Goal: Book appointment/travel/reservation

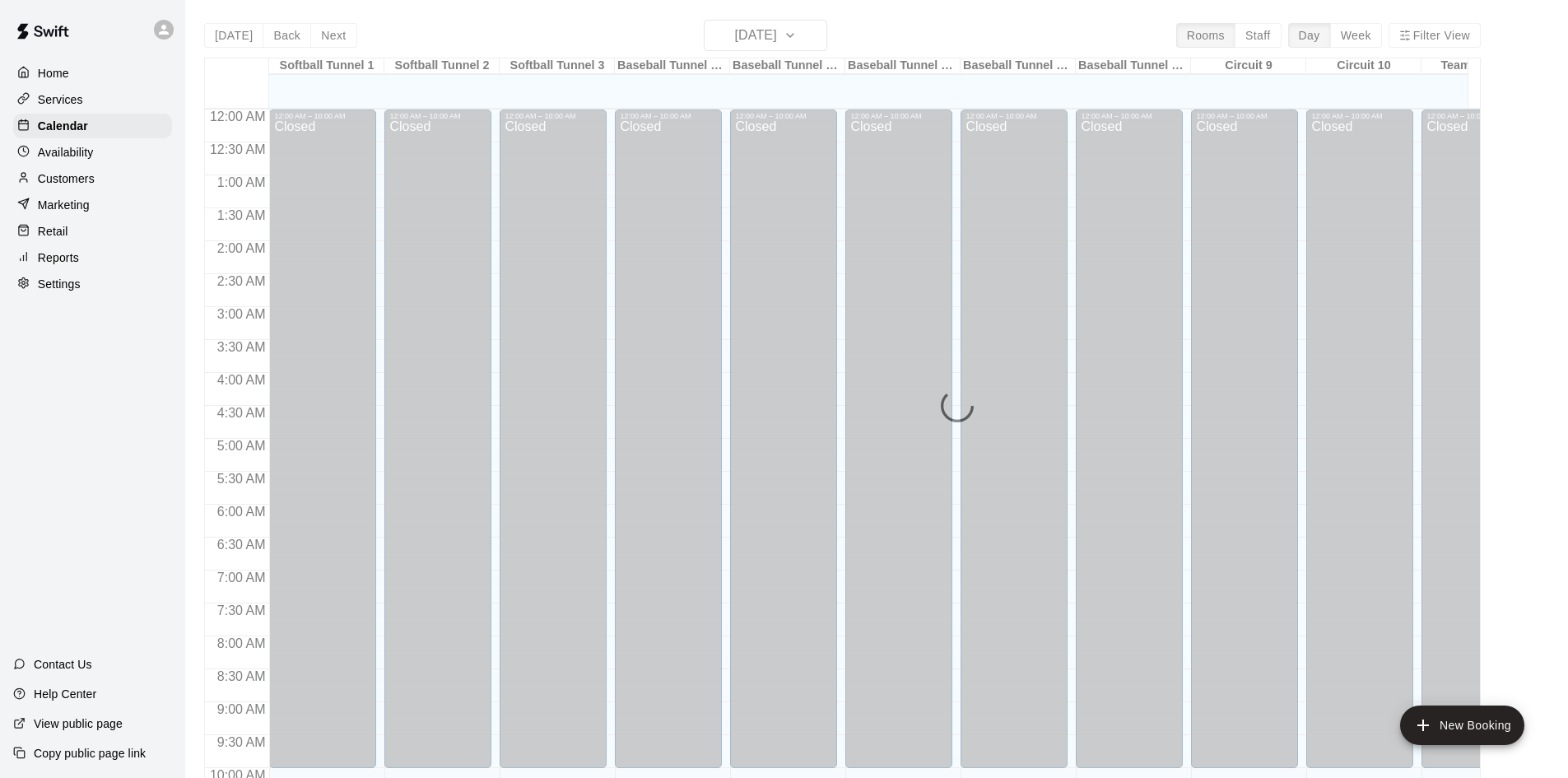
scroll to position [843, 0]
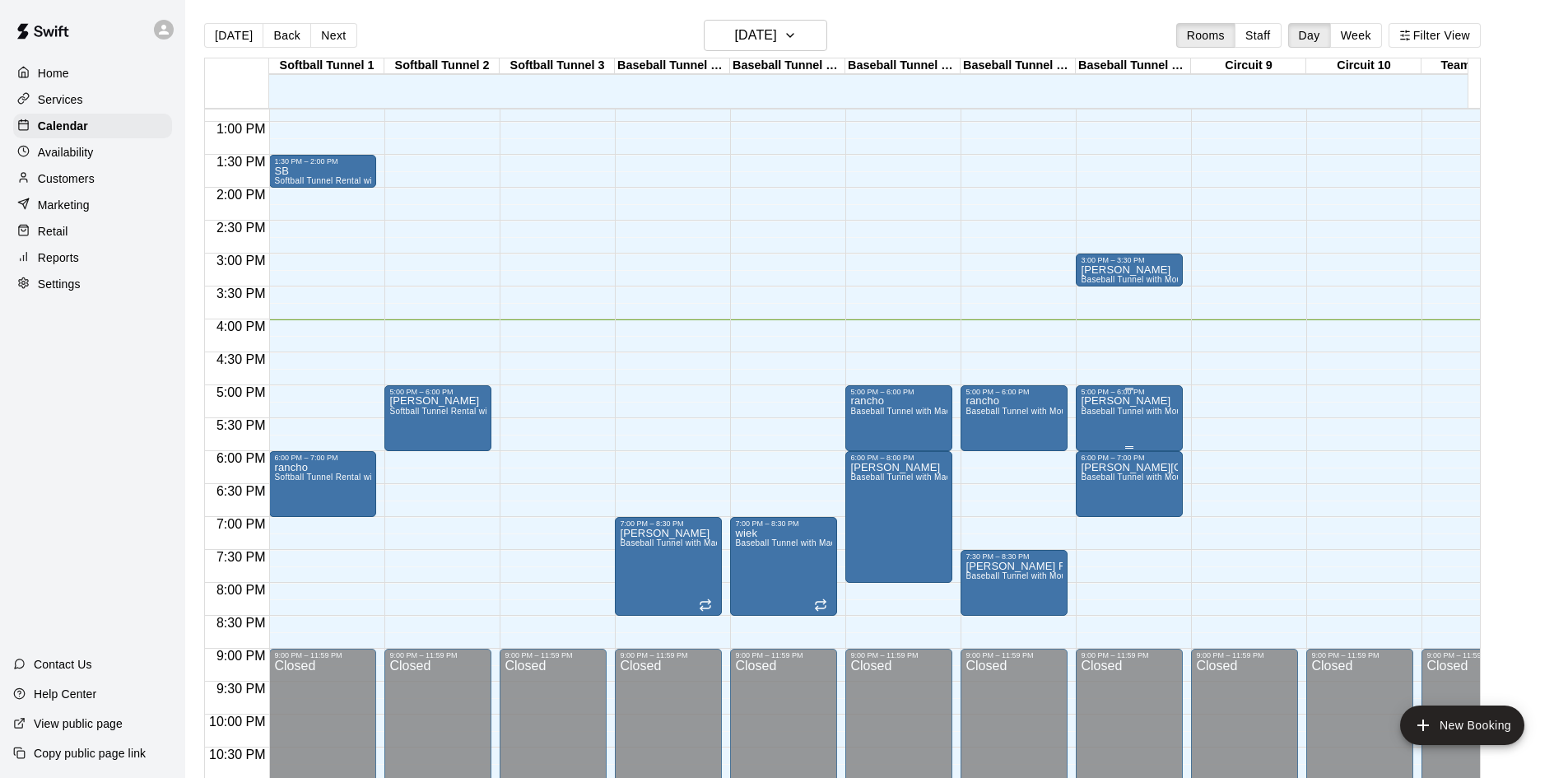
click at [1146, 405] on div "[PERSON_NAME] Baseball Tunnel with Mound" at bounding box center [1129, 784] width 97 height 778
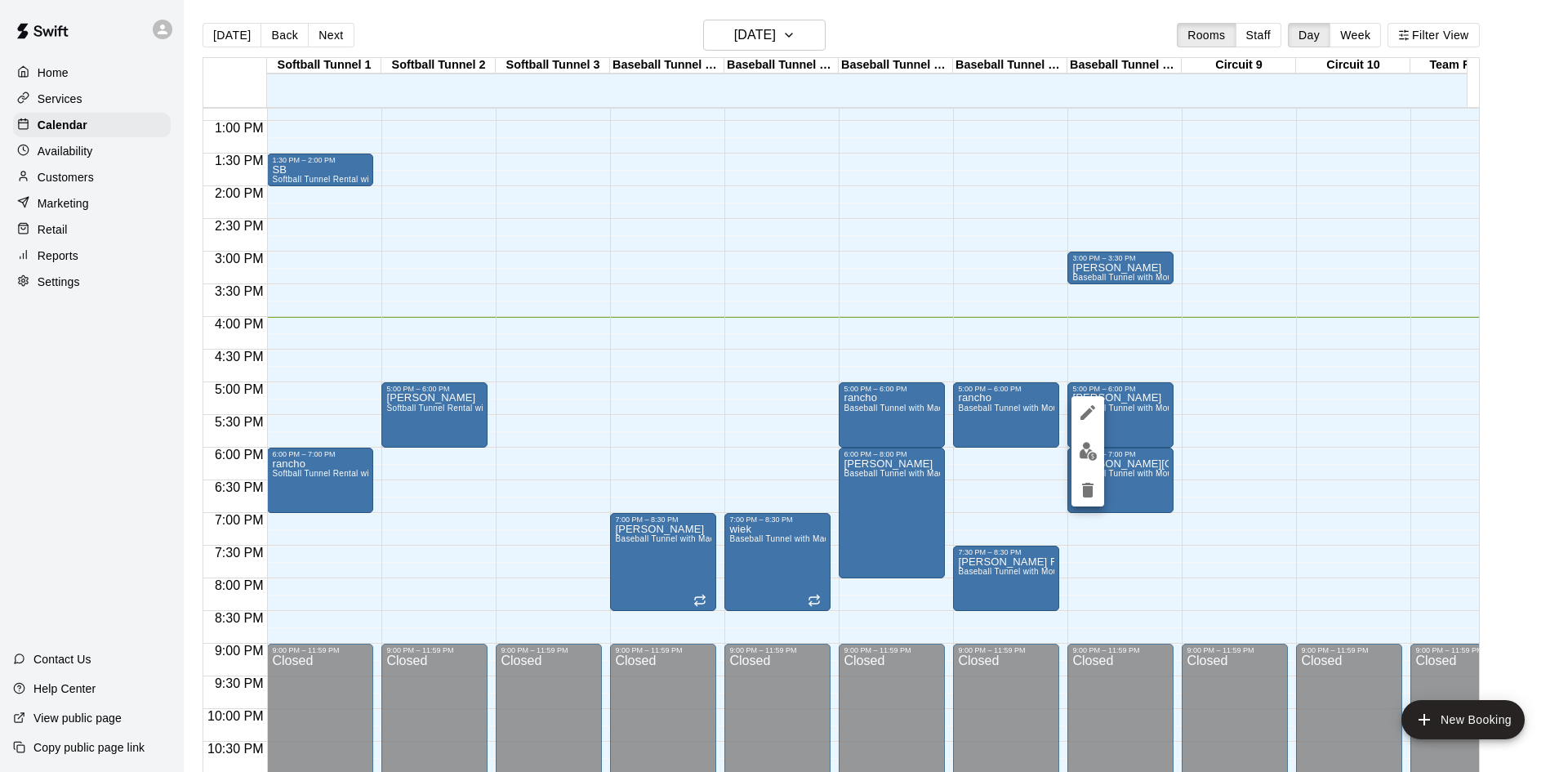
click at [1146, 408] on div at bounding box center [784, 386] width 1568 height 772
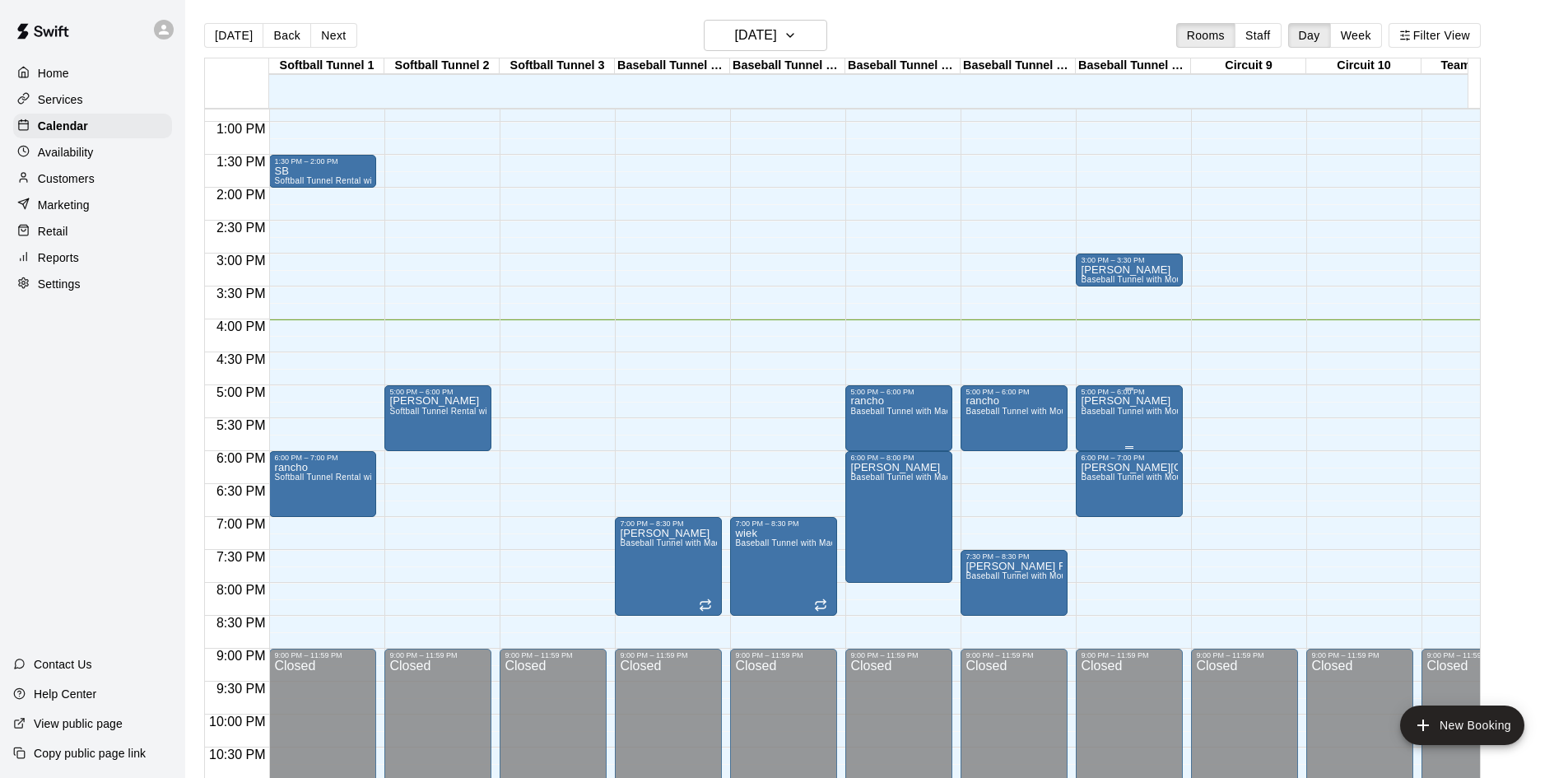
click at [1101, 396] on div "5:00 PM – 6:00 PM" at bounding box center [1129, 391] width 97 height 8
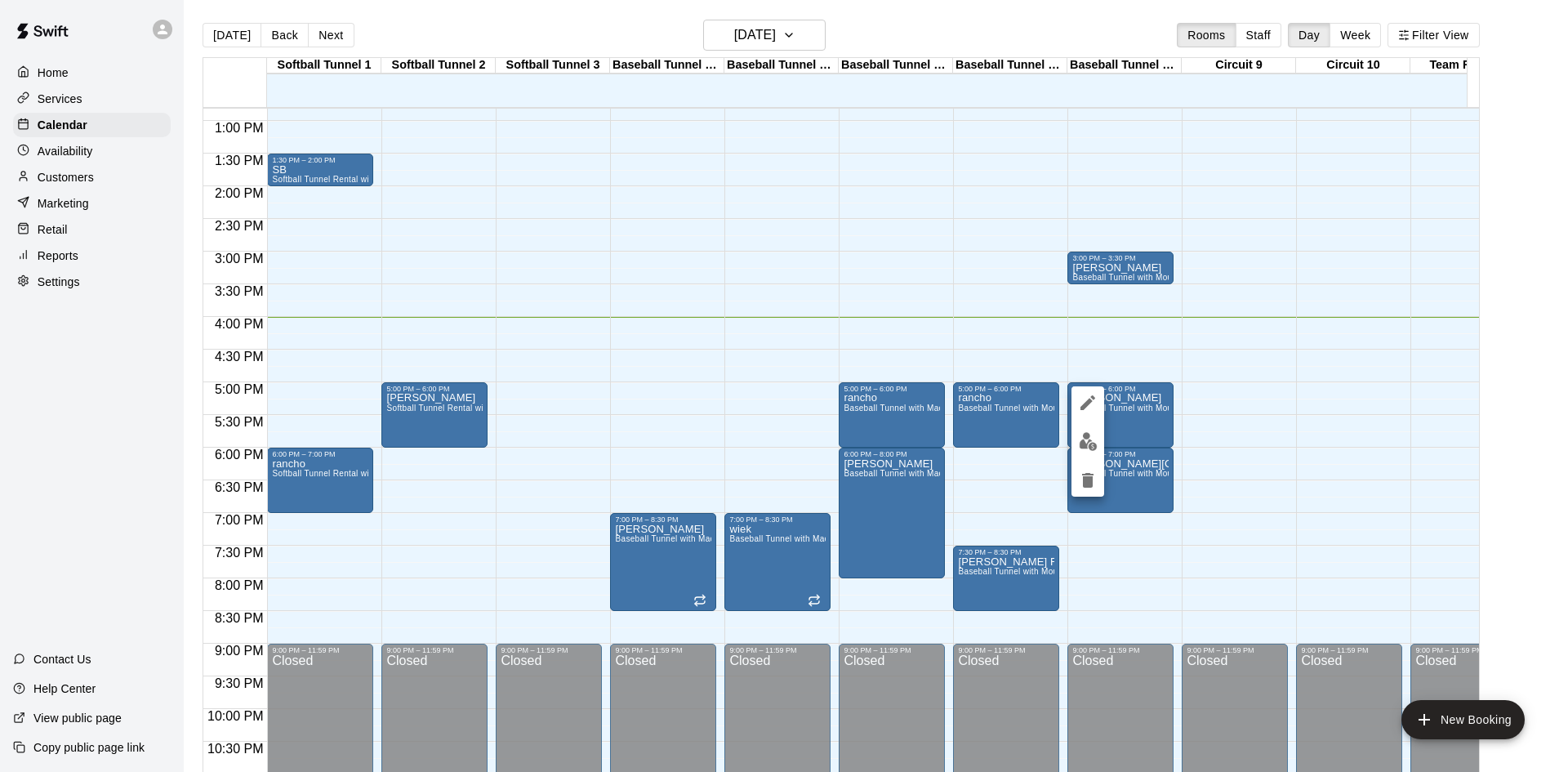
click at [1129, 337] on div at bounding box center [784, 386] width 1568 height 772
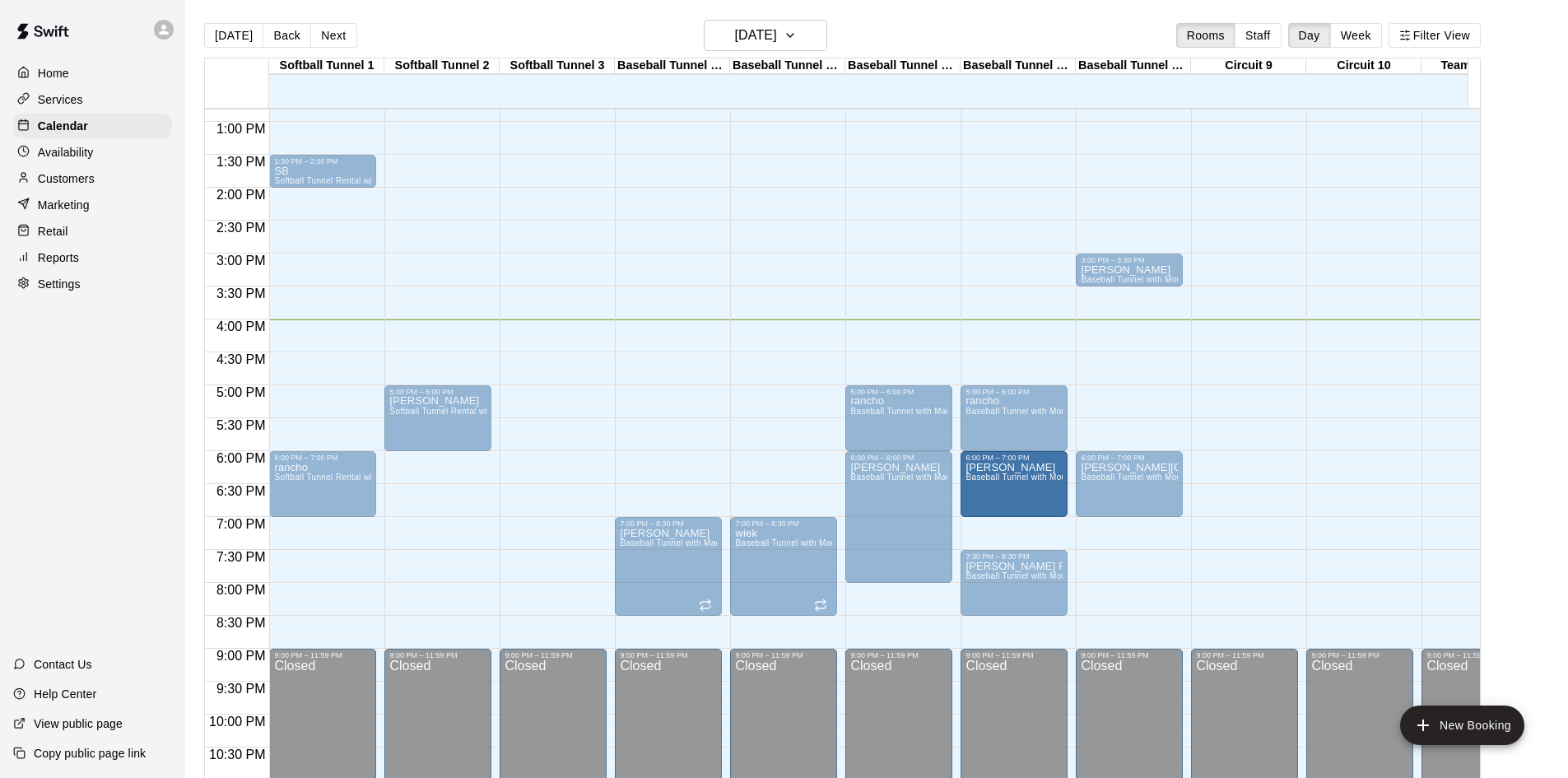
drag, startPoint x: 1145, startPoint y: 409, endPoint x: 1016, endPoint y: 479, distance: 146.8
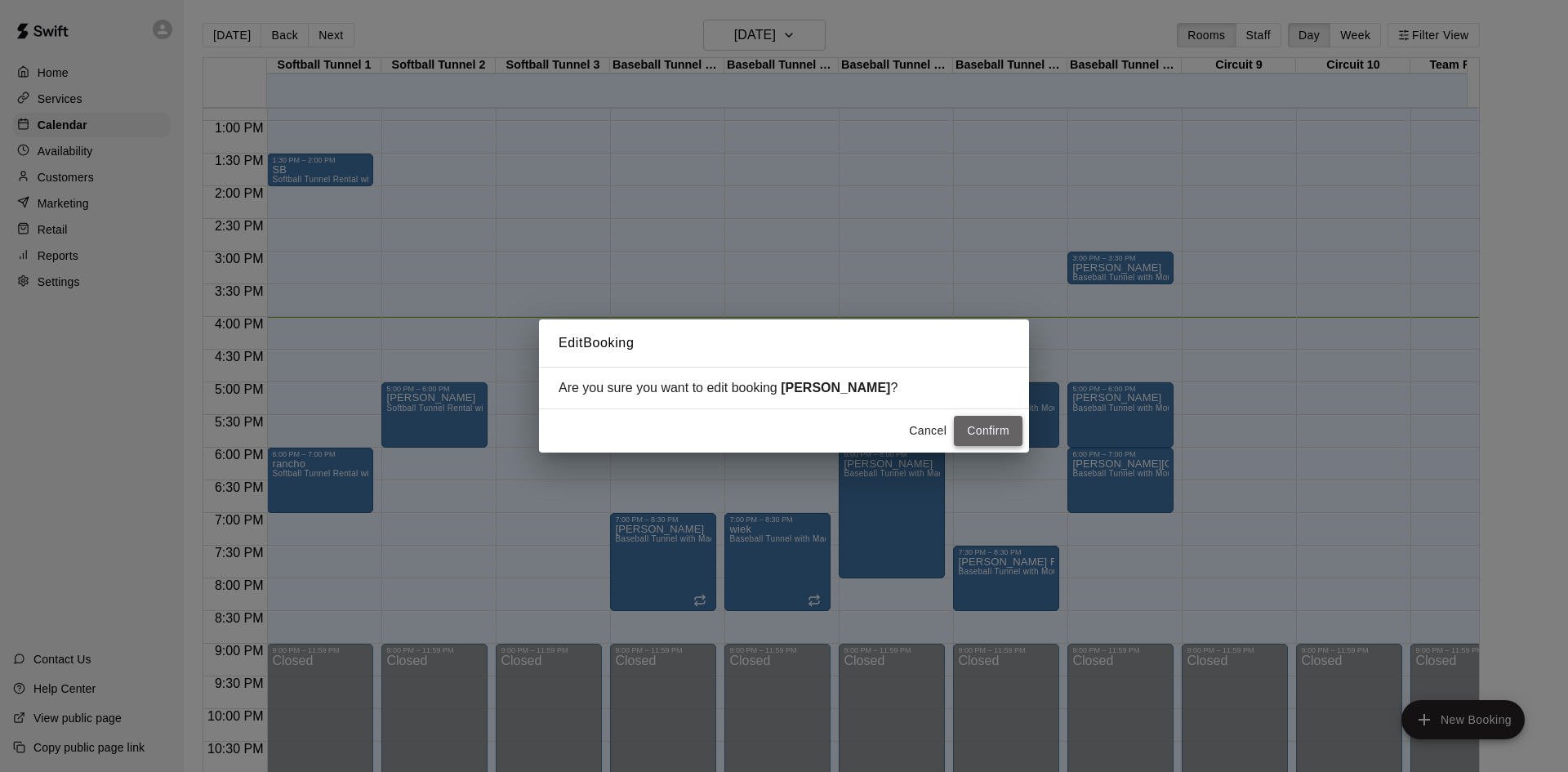
click at [995, 436] on button "Confirm" at bounding box center [987, 431] width 68 height 30
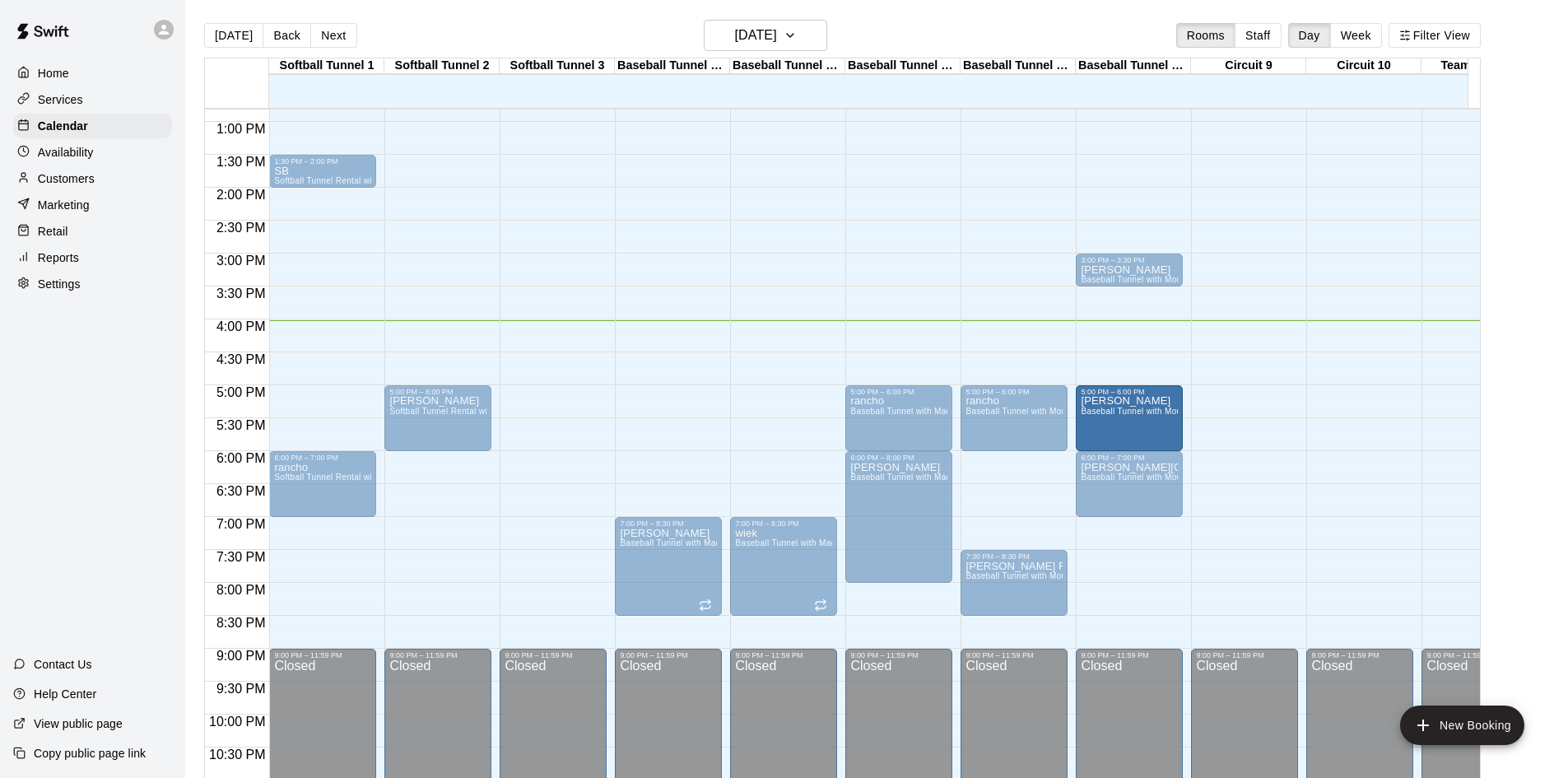
drag, startPoint x: 1039, startPoint y: 465, endPoint x: 1139, endPoint y: 404, distance: 117.1
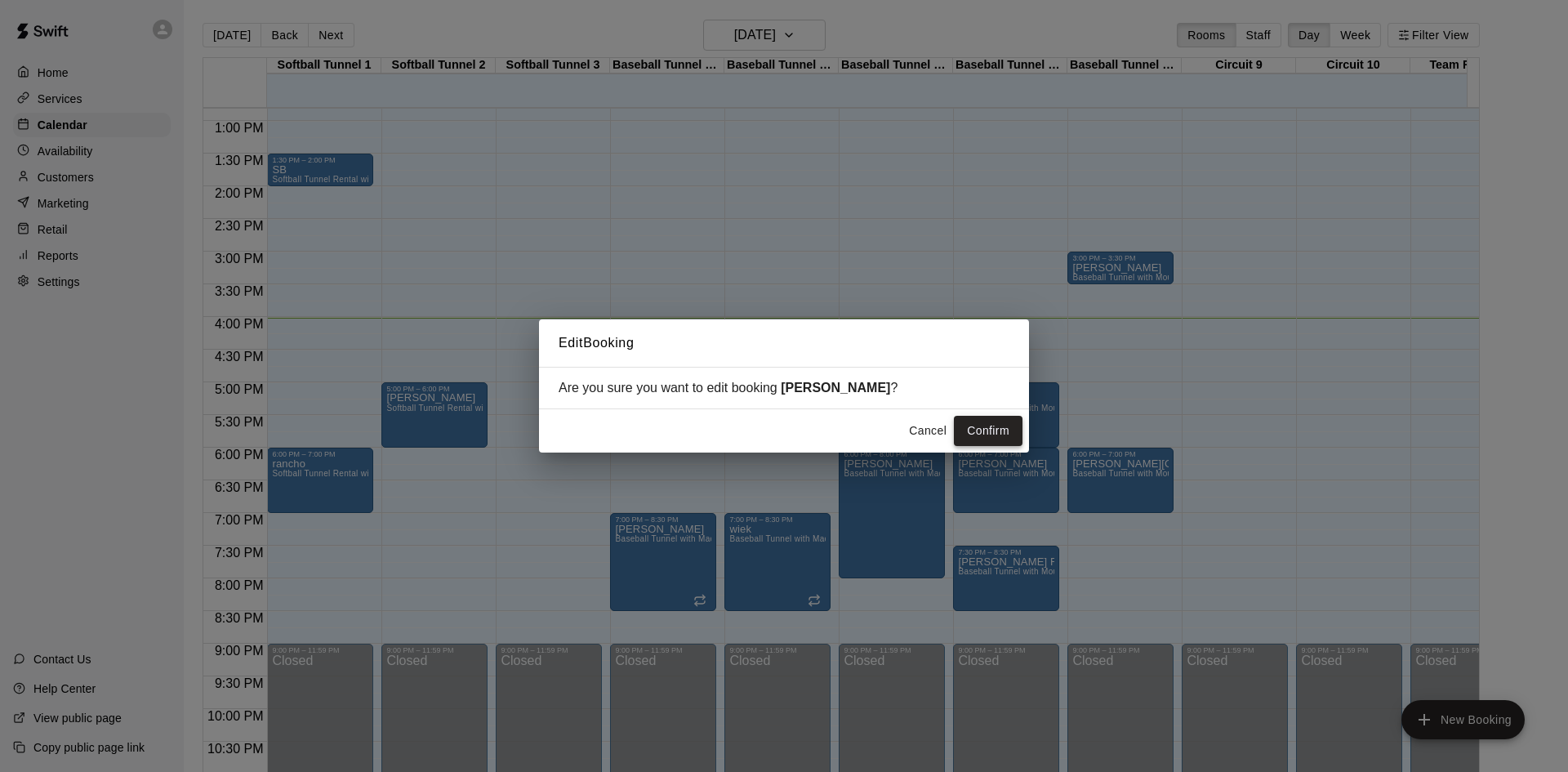
click at [995, 422] on button "Confirm" at bounding box center [987, 431] width 68 height 30
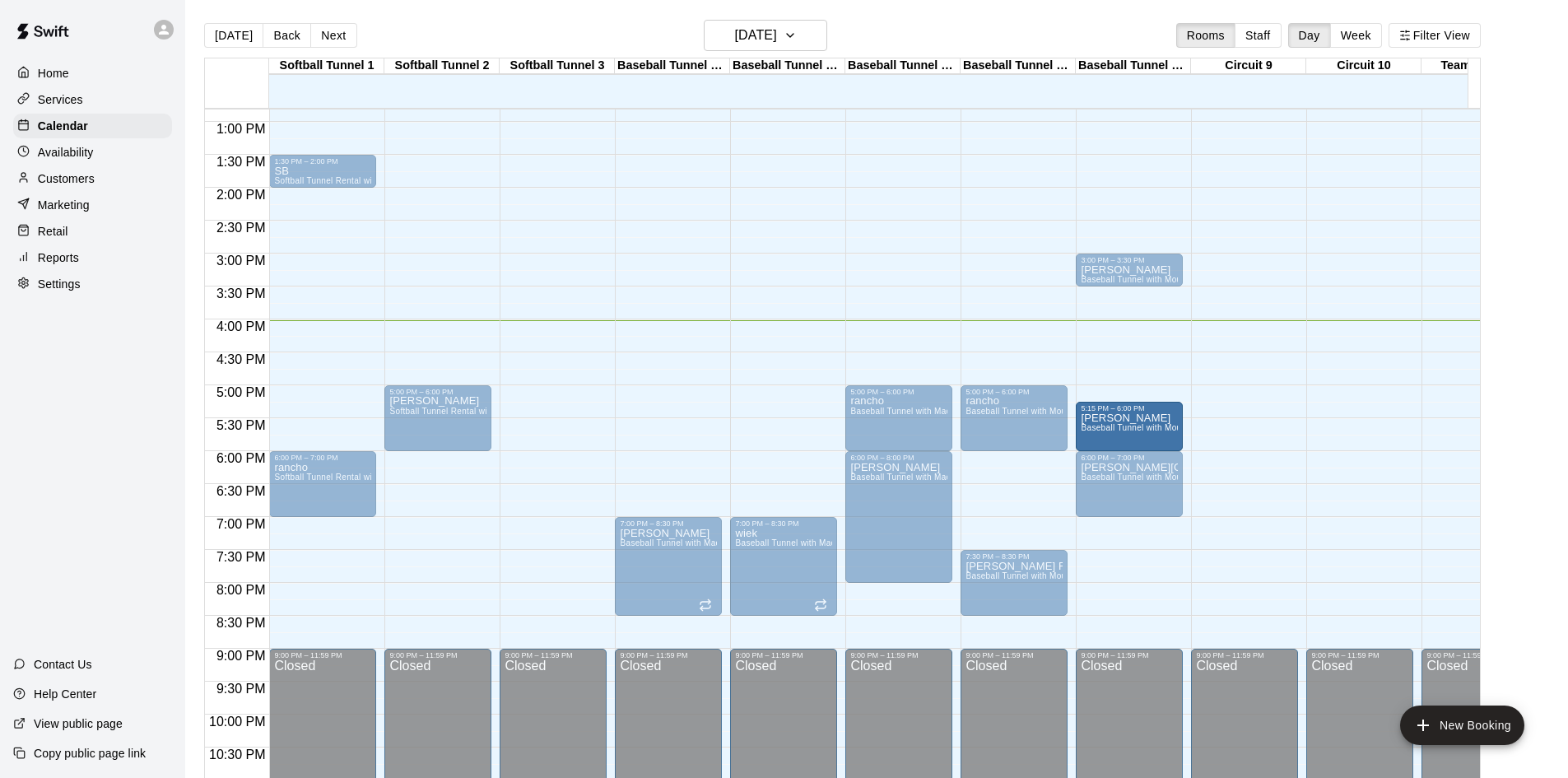
drag, startPoint x: 1128, startPoint y: 390, endPoint x: 1126, endPoint y: 413, distance: 23.1
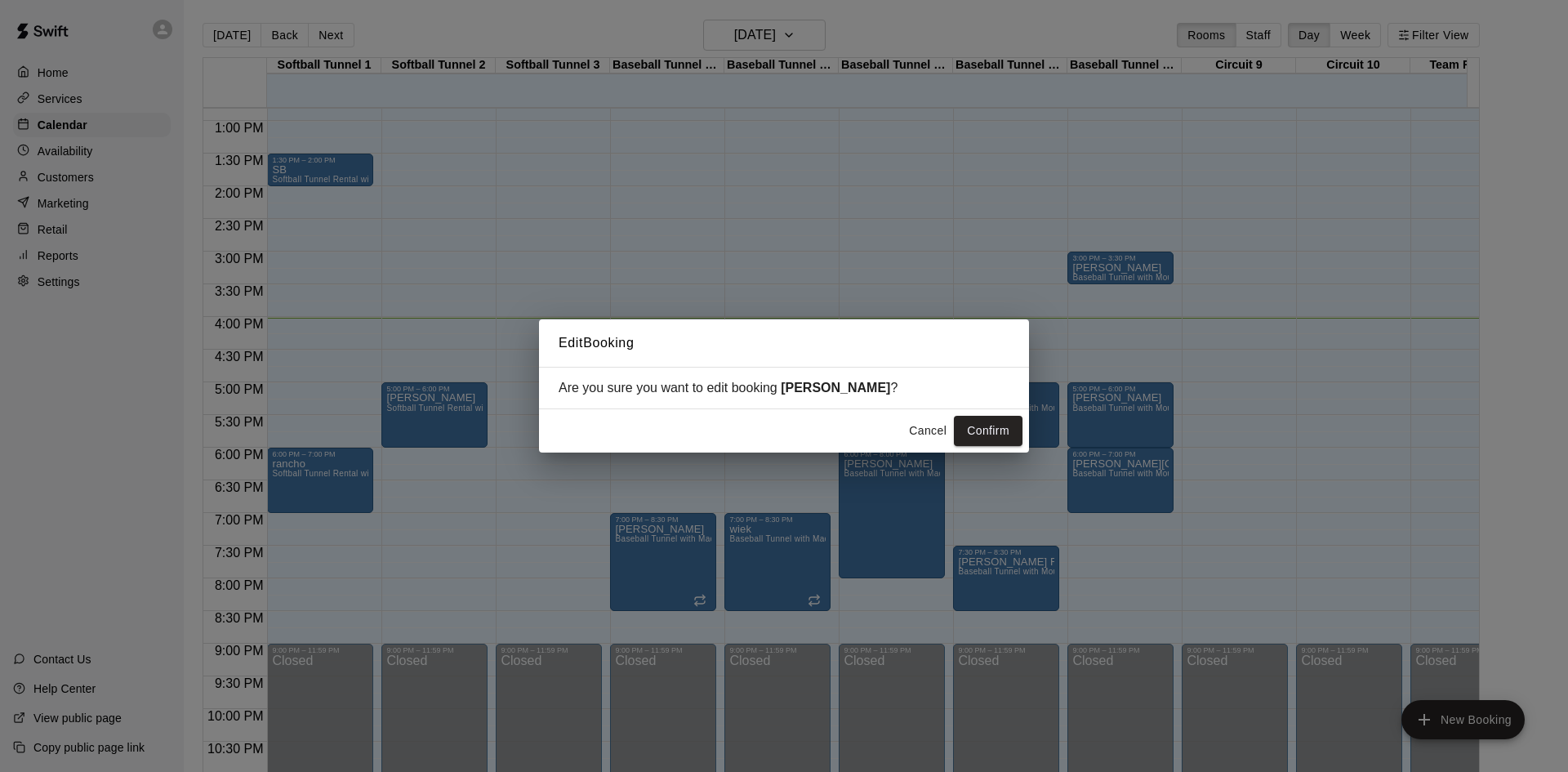
click at [1117, 409] on div "Edit Booking Are you sure you want to edit booking [PERSON_NAME] ? Cancel Confi…" at bounding box center [784, 386] width 1568 height 772
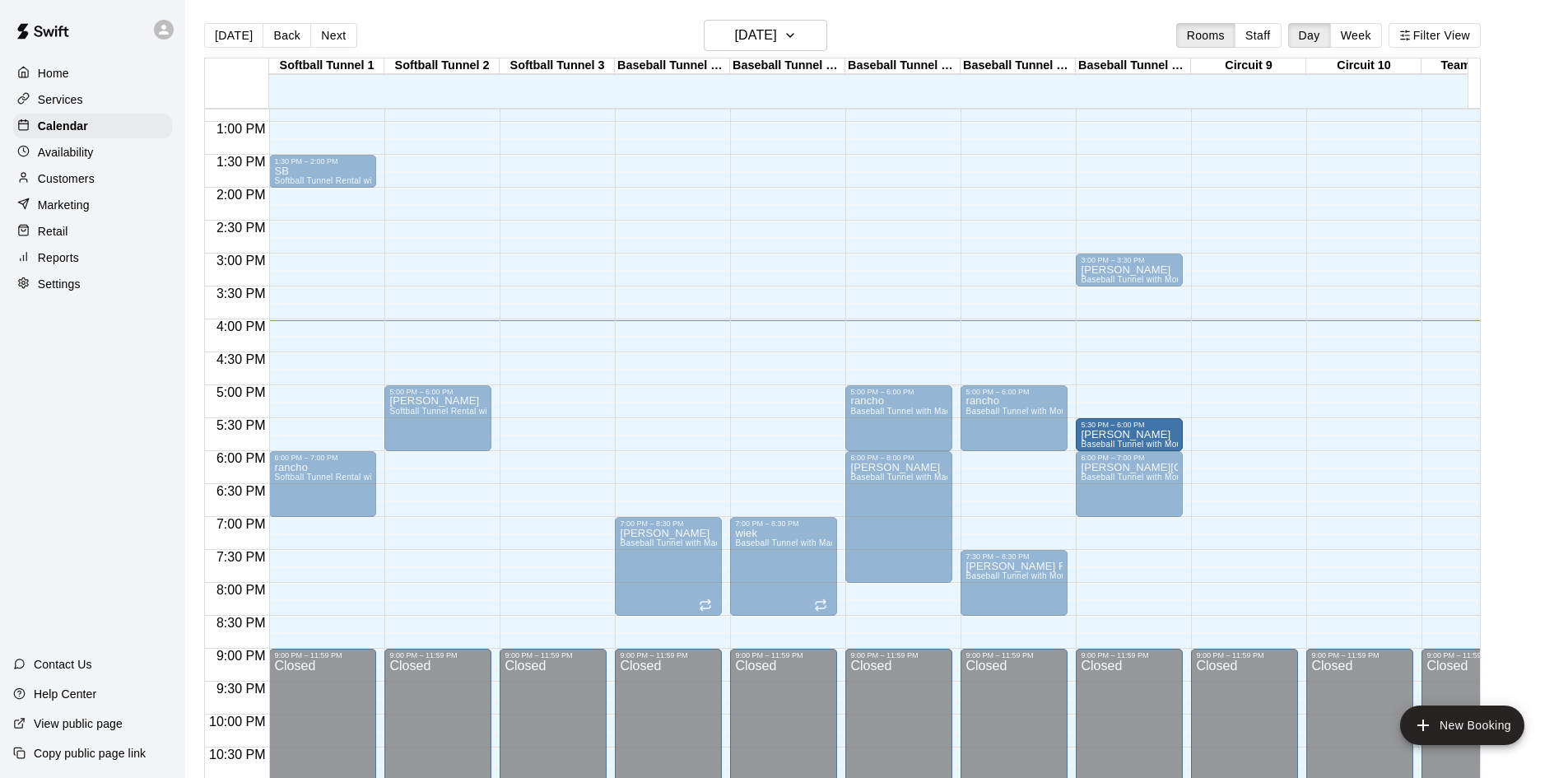
drag, startPoint x: 1134, startPoint y: 389, endPoint x: 1133, endPoint y: 420, distance: 31.0
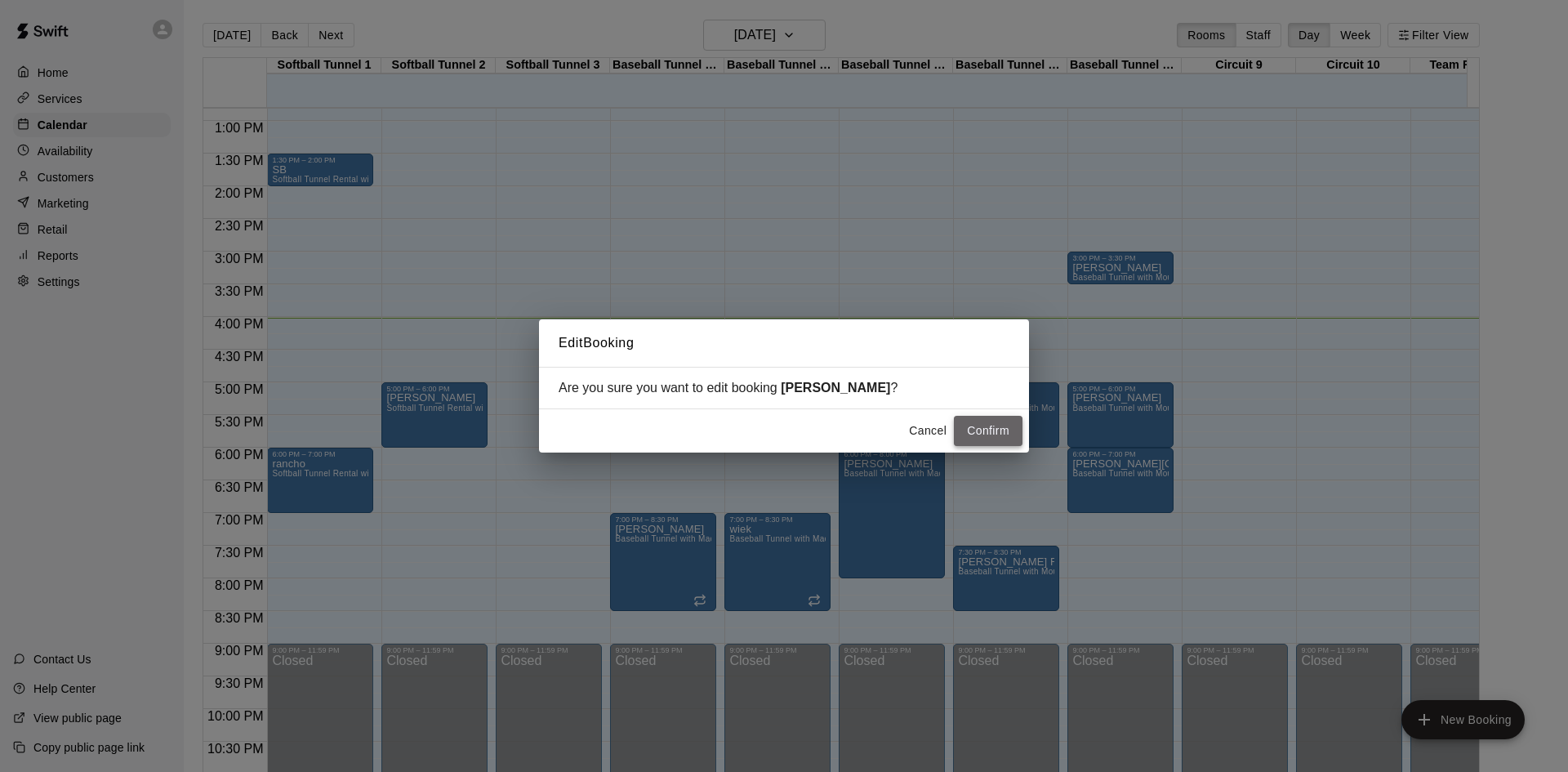
click at [1005, 435] on button "Confirm" at bounding box center [987, 431] width 68 height 30
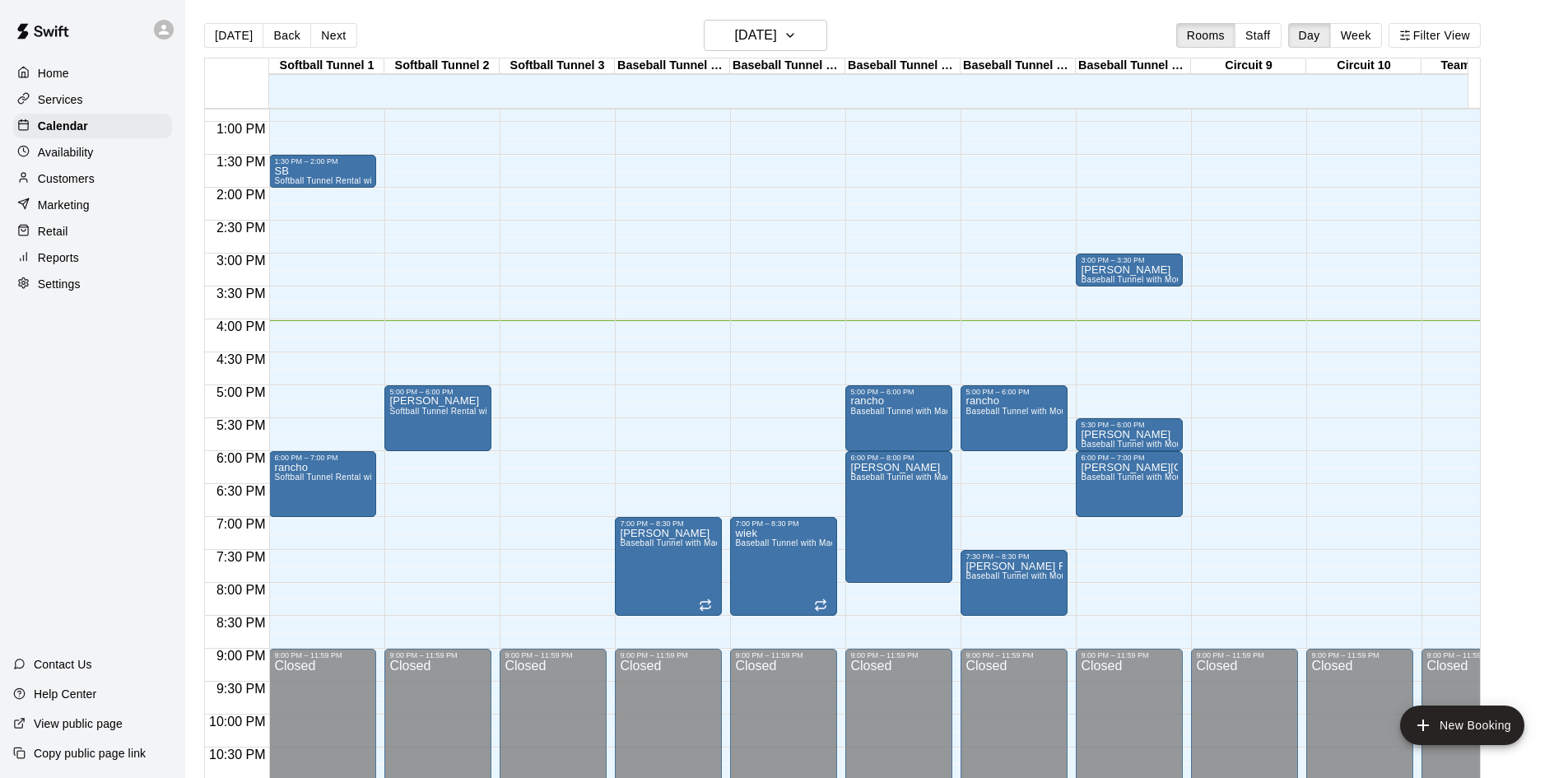
click at [785, 462] on div "12:00 AM – 10:00 AM Closed 7:00 PM – 8:30 PM wiek Baseball Tunnel with Machine …" at bounding box center [784, 55] width 107 height 1580
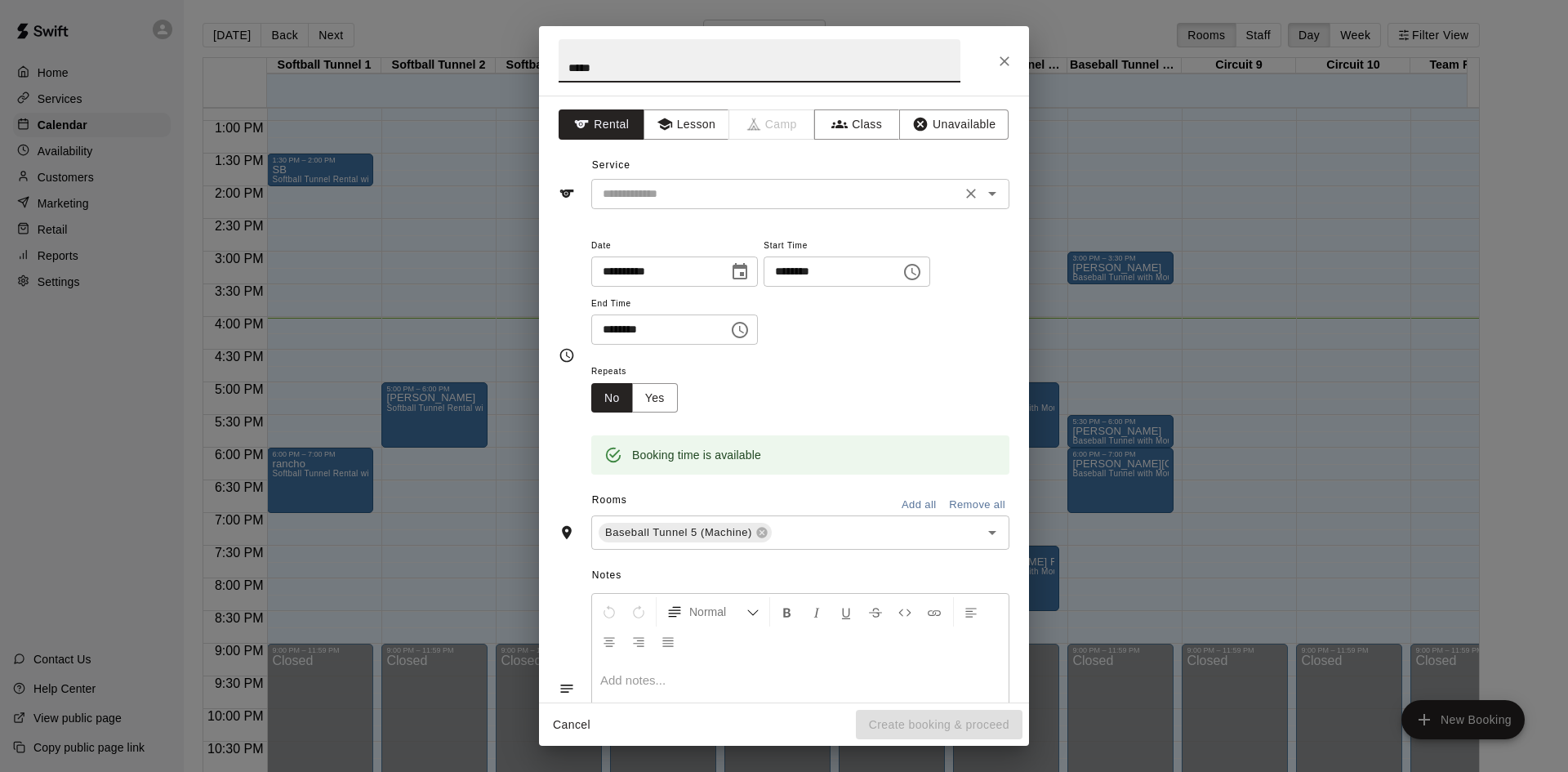
type input "*****"
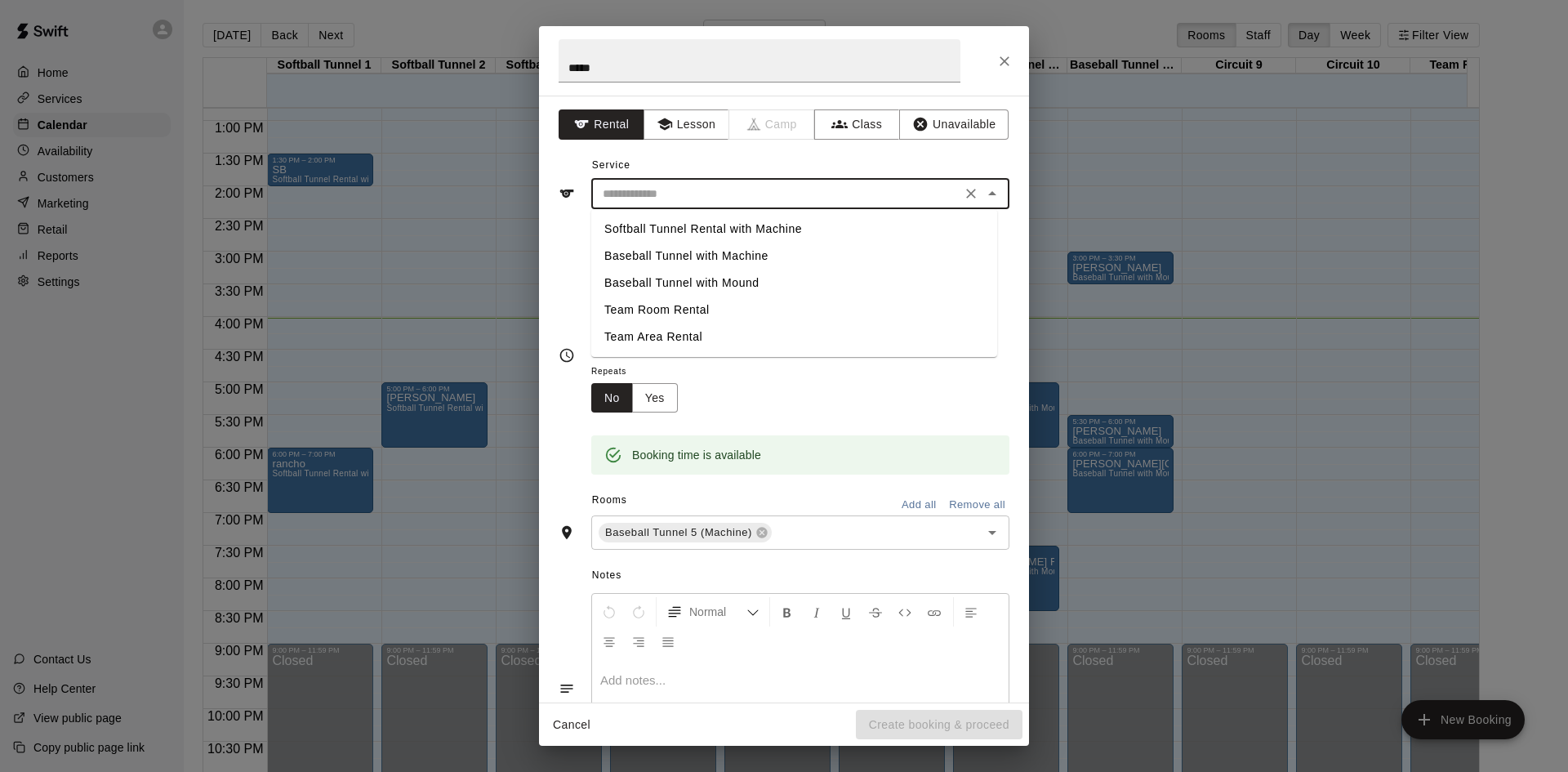
click at [692, 188] on input "text" at bounding box center [776, 193] width 360 height 20
click at [767, 234] on li "Softball Tunnel Rental with Machine" at bounding box center [794, 229] width 406 height 27
type input "**********"
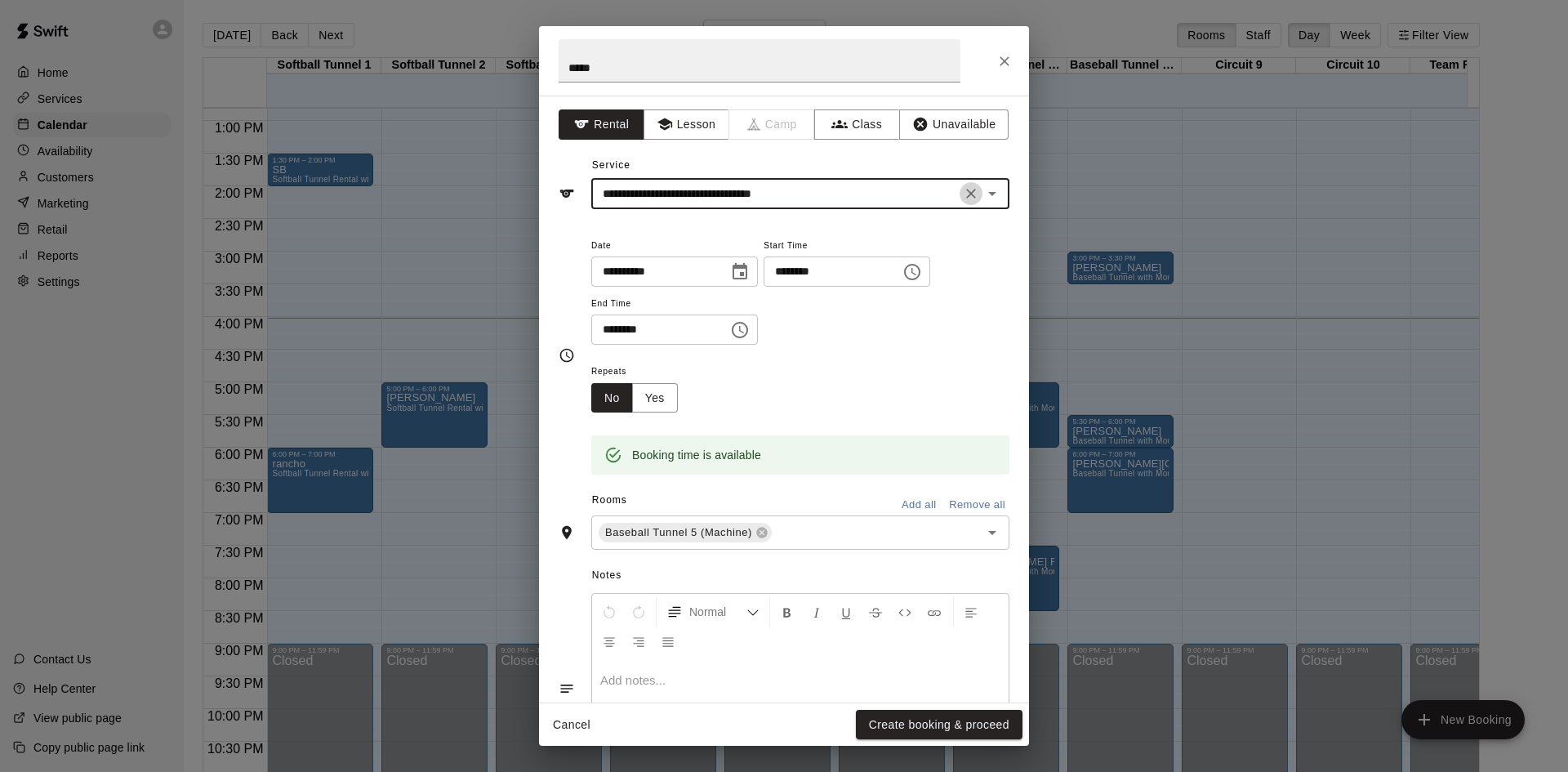
click at [965, 197] on icon "Clear" at bounding box center [971, 193] width 16 height 16
click at [799, 203] on input "text" at bounding box center [776, 193] width 360 height 20
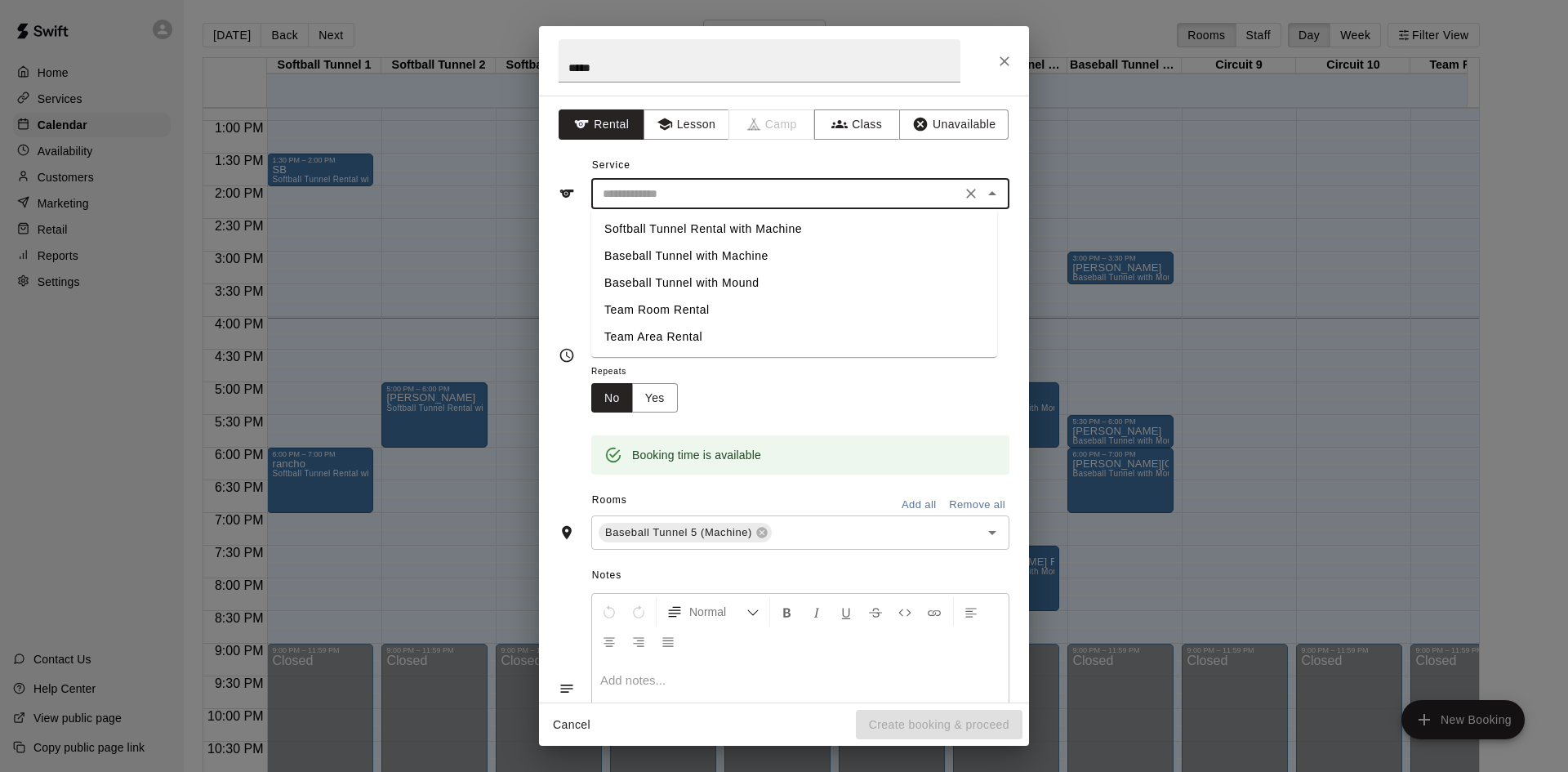
click at [758, 271] on li "Baseball Tunnel with Mound" at bounding box center [794, 283] width 406 height 27
type input "**********"
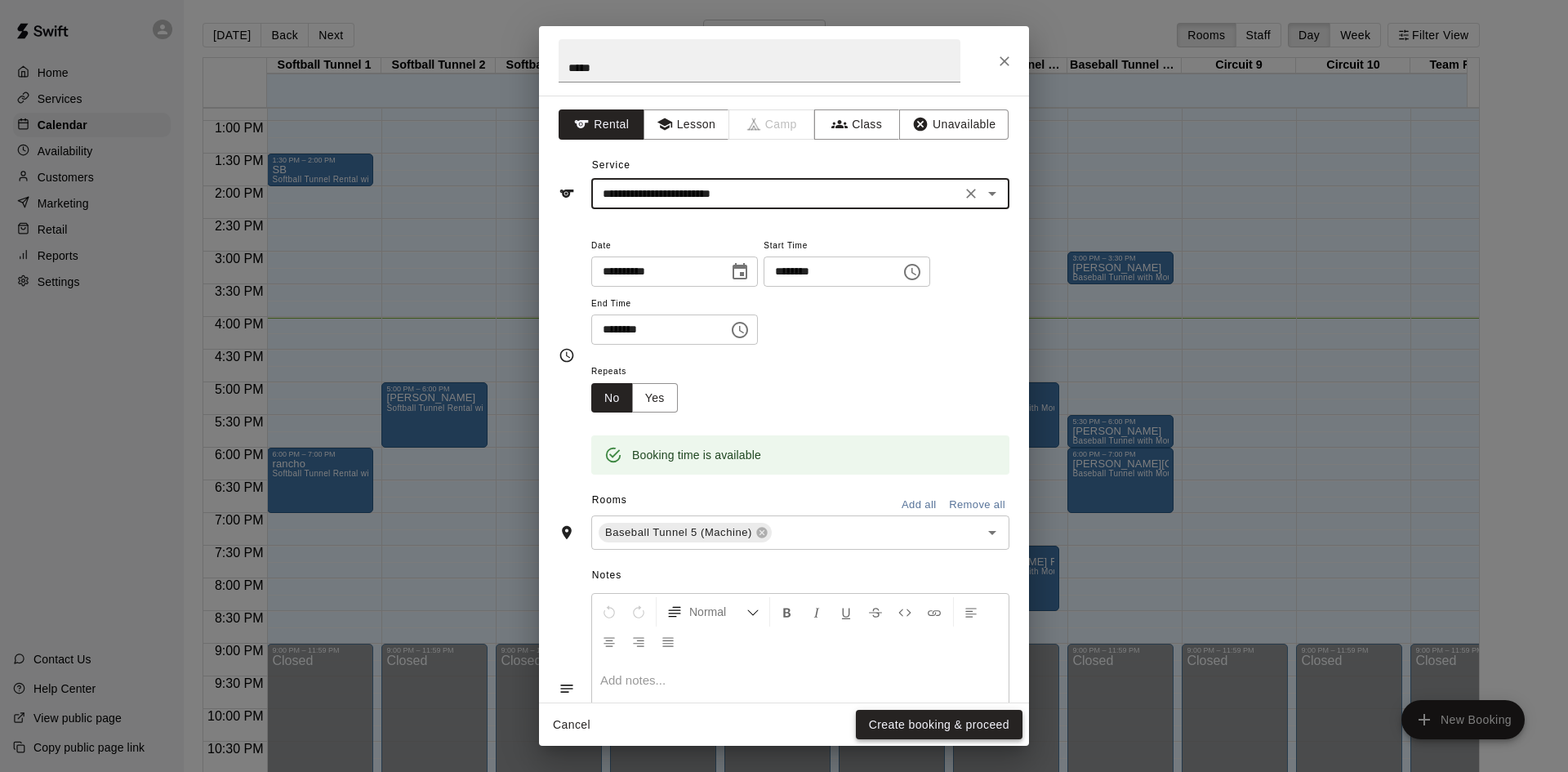
click at [993, 721] on button "Create booking & proceed" at bounding box center [940, 725] width 167 height 30
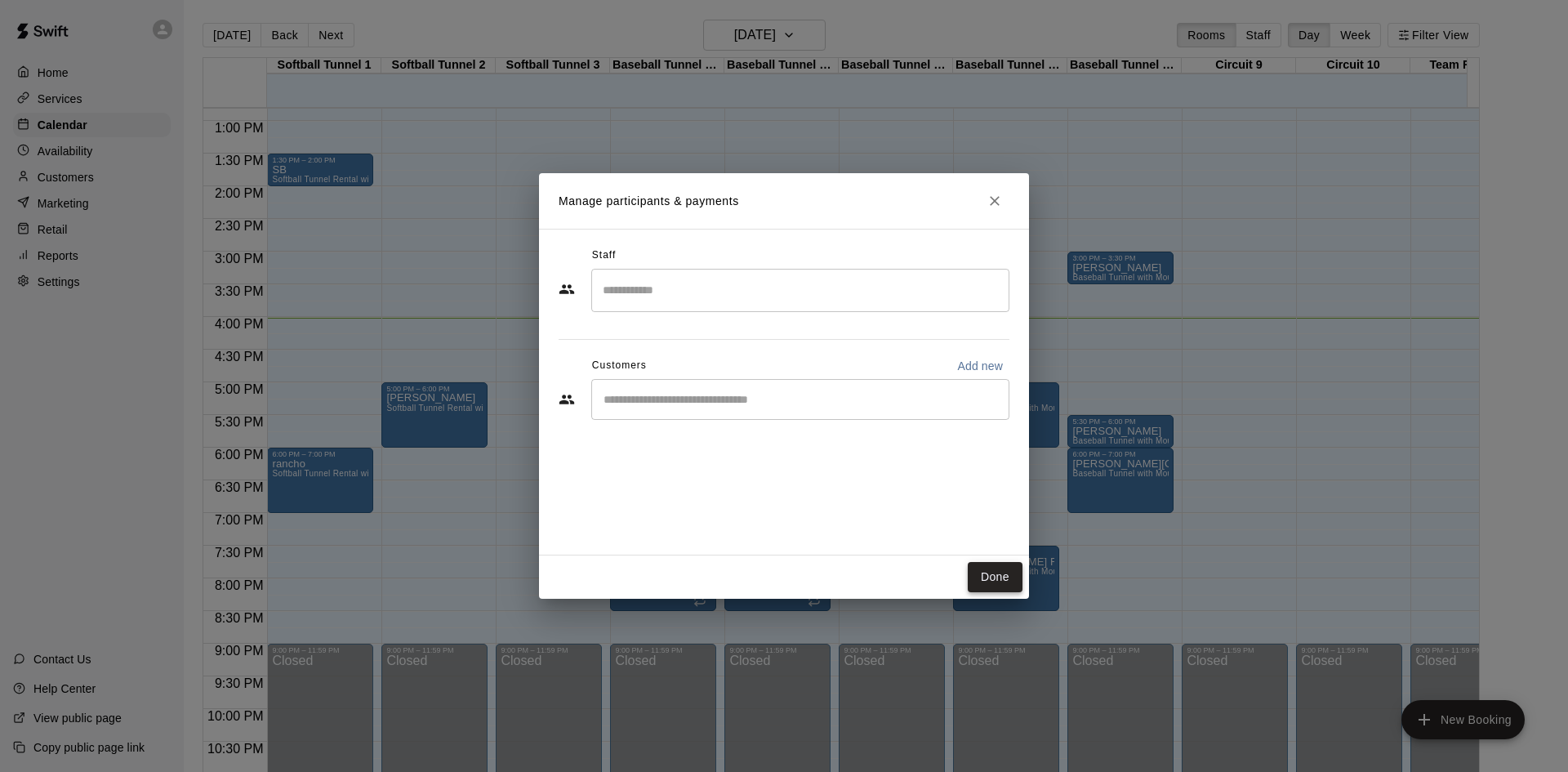
click at [1012, 571] on button "Done" at bounding box center [995, 577] width 55 height 30
